Goal: Navigation & Orientation: Find specific page/section

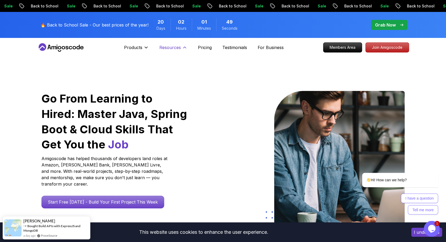
click at [168, 48] on p "Resources" at bounding box center [170, 47] width 22 height 6
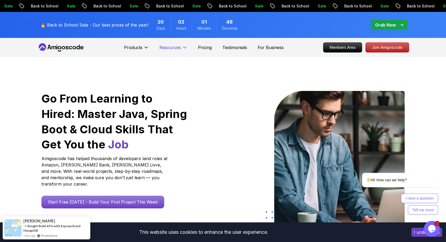
click at [168, 48] on p "Resources" at bounding box center [170, 47] width 22 height 6
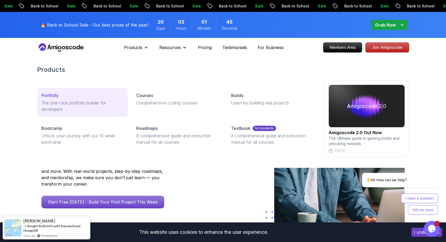
click at [82, 109] on p "The one-click portfolio builder for developers" at bounding box center [82, 106] width 82 height 13
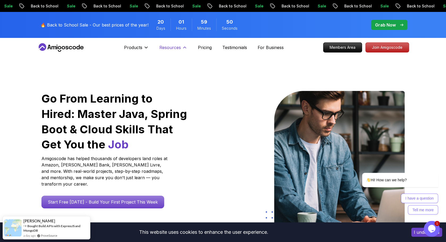
click at [164, 47] on p "Resources" at bounding box center [170, 47] width 22 height 6
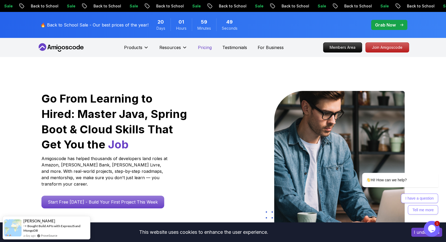
click at [200, 48] on p "Pricing" at bounding box center [205, 47] width 14 height 6
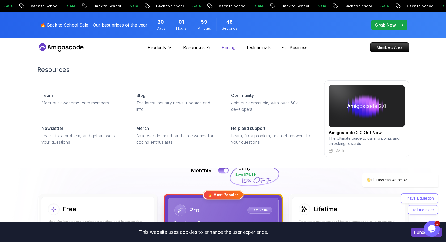
click at [200, 48] on p "Resources" at bounding box center [194, 47] width 22 height 6
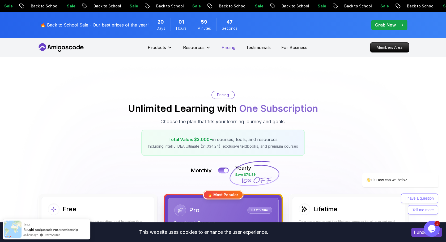
click at [200, 48] on p "Resources" at bounding box center [194, 47] width 22 height 6
click at [223, 48] on p "Pricing" at bounding box center [228, 47] width 14 height 6
click at [223, 49] on p "Pricing" at bounding box center [228, 47] width 14 height 6
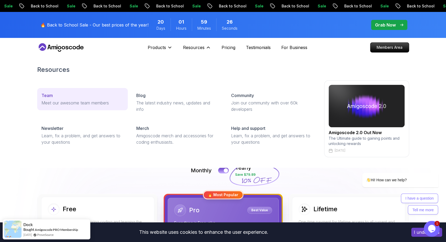
click at [80, 108] on link "Team Meet our awesome team members" at bounding box center [82, 99] width 91 height 22
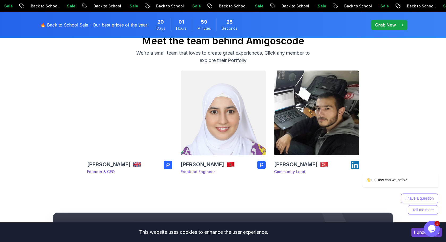
scroll to position [66, 0]
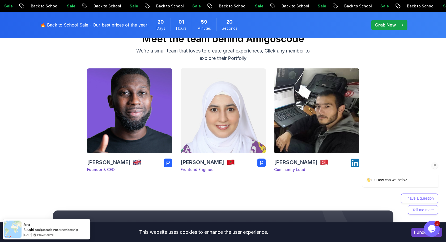
click at [355, 163] on div at bounding box center [393, 165] width 90 height 7
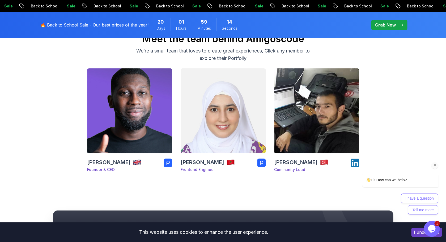
click at [353, 162] on div "Hi! How can we help? I have a question Tell me more" at bounding box center [393, 187] width 90 height 55
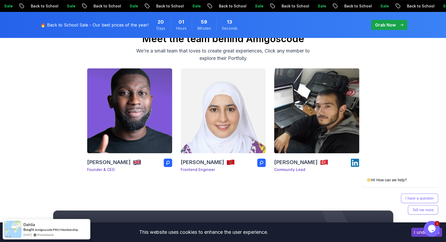
click at [293, 170] on p "Community Lead" at bounding box center [301, 169] width 54 height 5
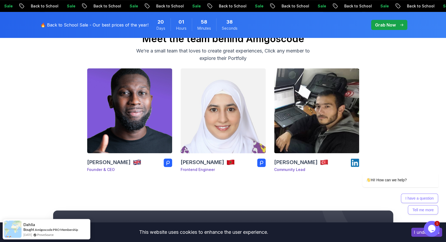
click at [260, 164] on icon at bounding box center [261, 163] width 3 height 5
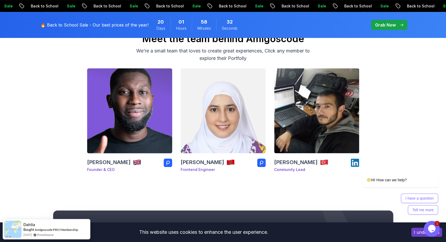
click at [166, 165] on rect at bounding box center [168, 163] width 8 height 8
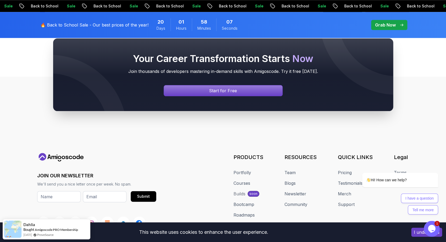
scroll to position [285, 0]
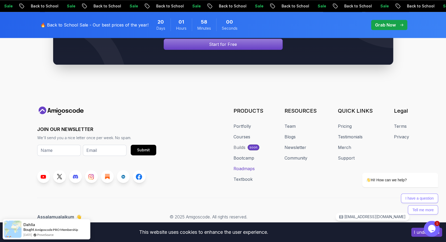
click at [239, 168] on link "Roadmaps" at bounding box center [243, 169] width 21 height 6
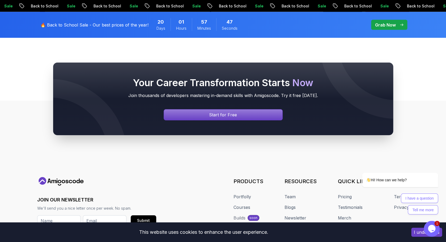
scroll to position [585, 0]
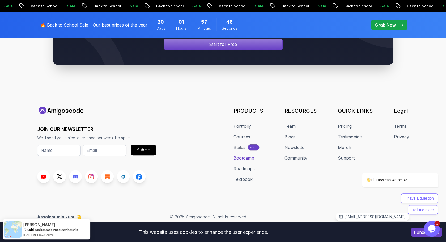
click at [245, 157] on link "Bootcamp" at bounding box center [243, 158] width 21 height 6
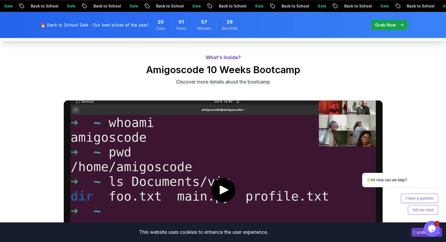
scroll to position [184, 0]
